Goal: Task Accomplishment & Management: Complete application form

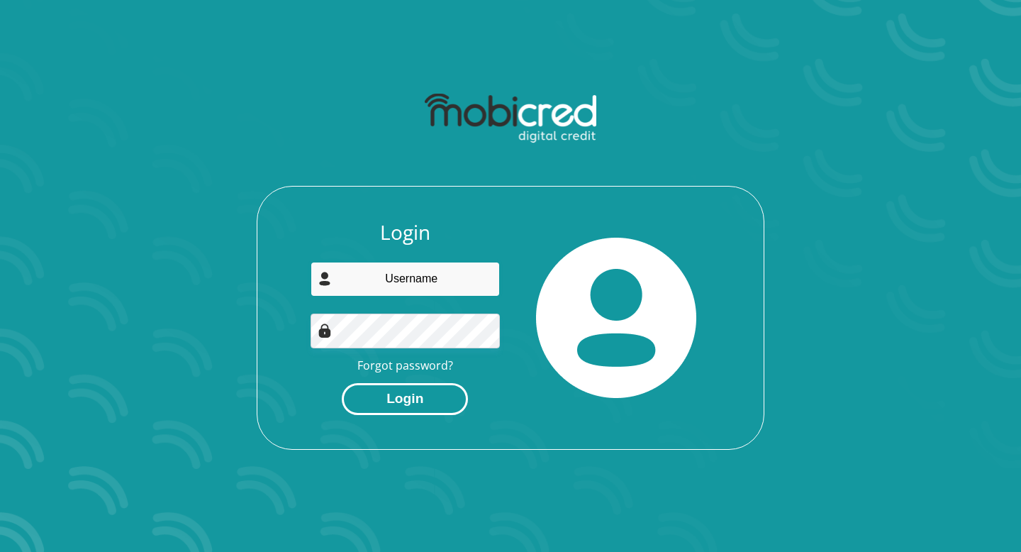
type input "[EMAIL_ADDRESS][DOMAIN_NAME]"
click at [409, 394] on button "Login" at bounding box center [405, 399] width 126 height 32
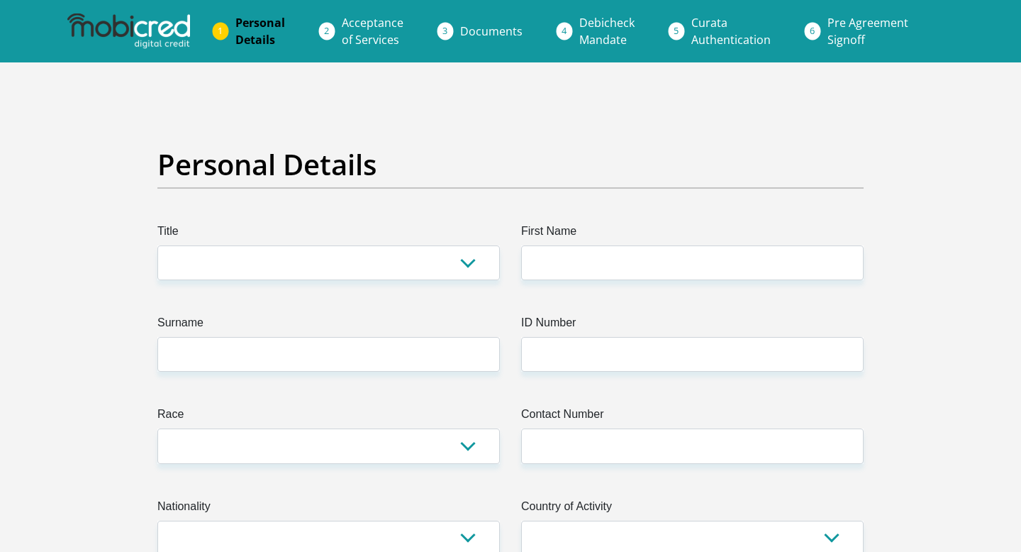
click at [394, 235] on label "Title" at bounding box center [328, 234] width 343 height 23
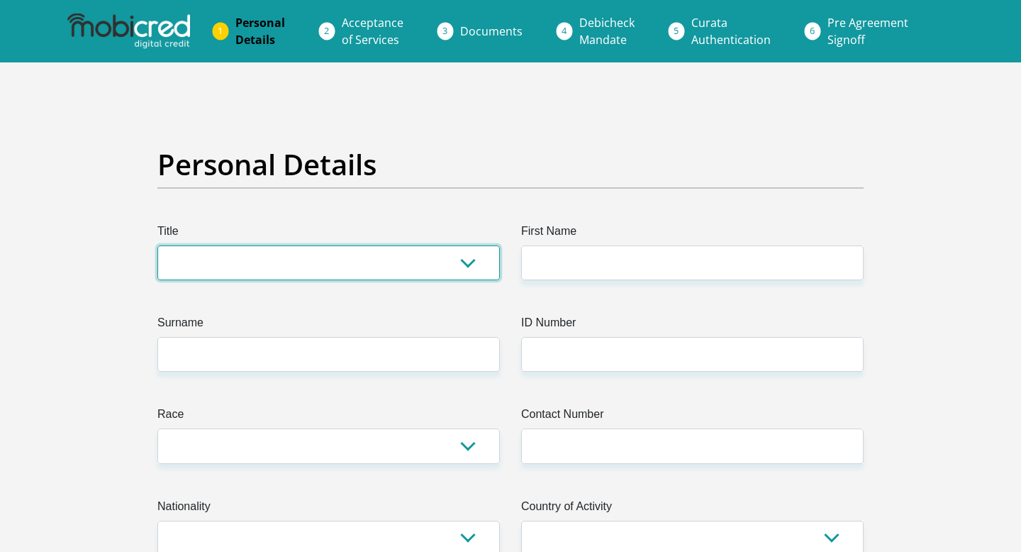
click at [394, 245] on select "Mr Ms Mrs Dr Other" at bounding box center [328, 262] width 343 height 35
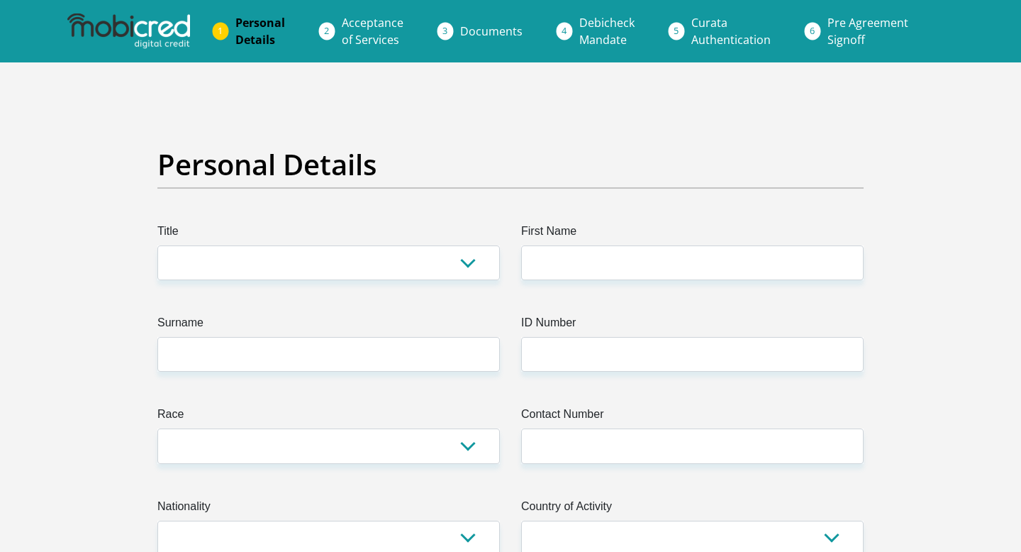
click at [399, 42] on span "Acceptance of Services" at bounding box center [373, 31] width 62 height 33
click at [345, 240] on label "Title" at bounding box center [328, 234] width 343 height 23
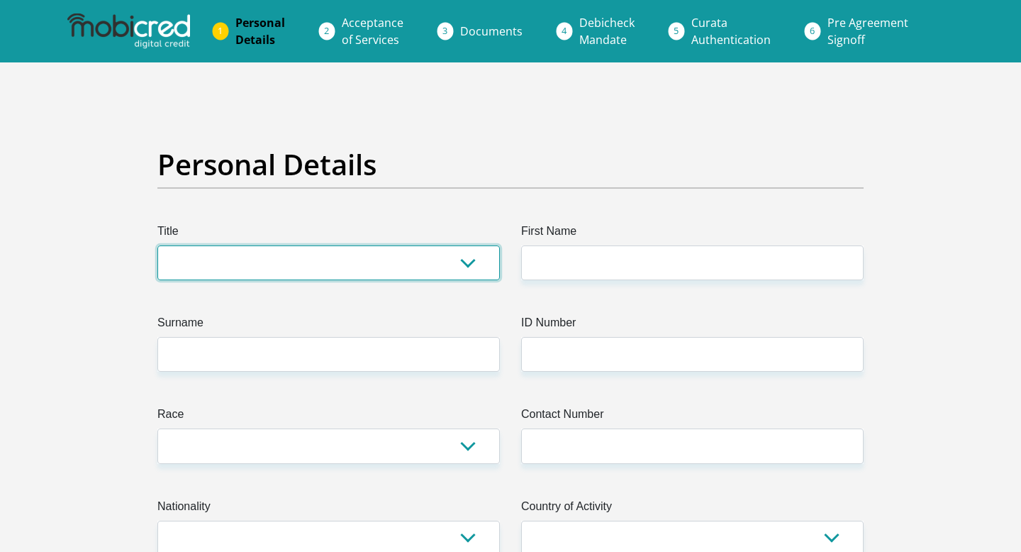
click at [345, 245] on select "Mr Ms Mrs Dr Other" at bounding box center [328, 262] width 343 height 35
click at [323, 267] on select "Mr Ms Mrs Dr Other" at bounding box center [328, 262] width 343 height 35
click at [328, 272] on select "Mr Ms Mrs Dr Other" at bounding box center [328, 262] width 343 height 35
select select "Mrs"
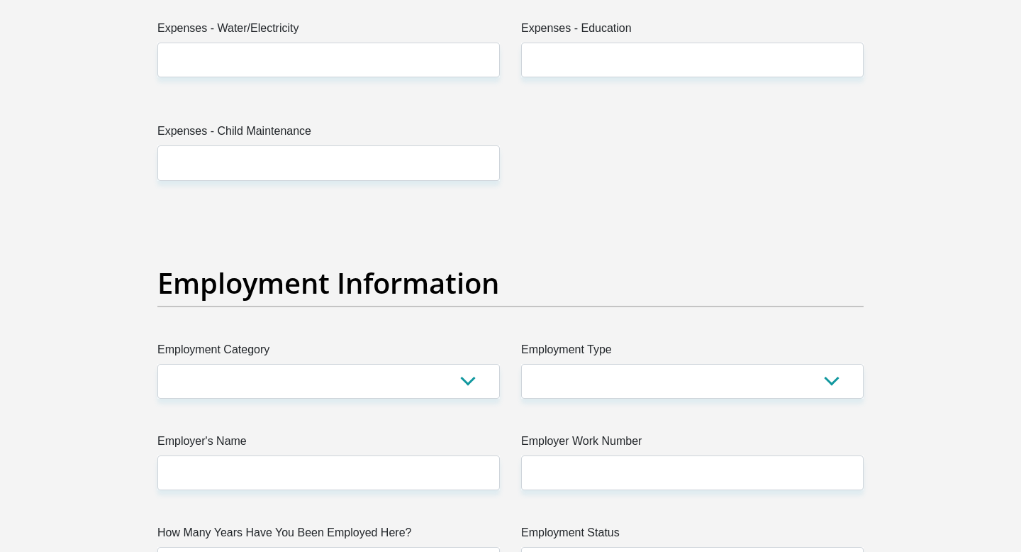
scroll to position [2321, 0]
